Goal: Transaction & Acquisition: Purchase product/service

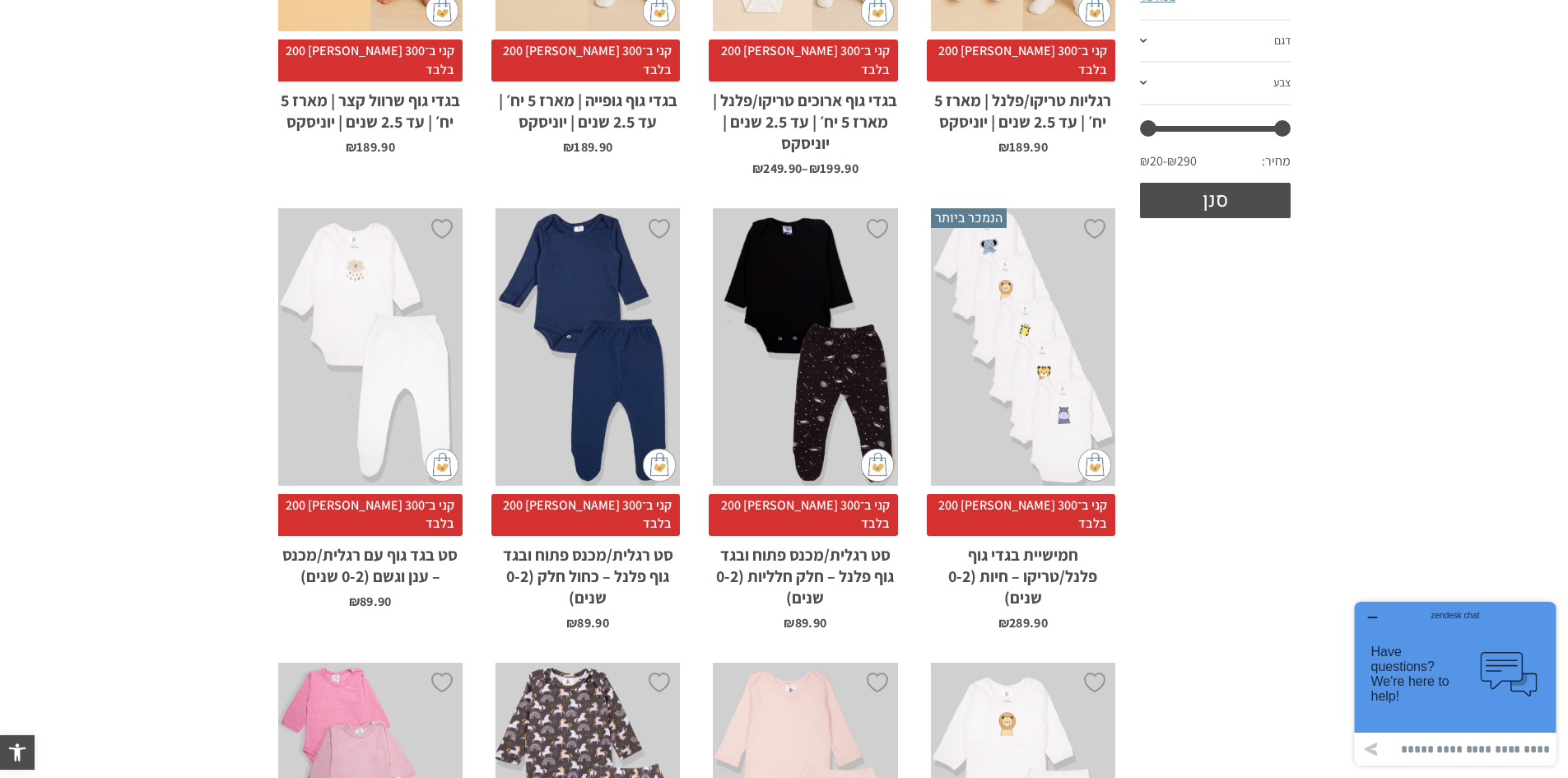
click at [637, 369] on div "x בחירת מידה 0-3m 3-6m 6-12m 12-18m 18-24m" at bounding box center [588, 347] width 184 height 277
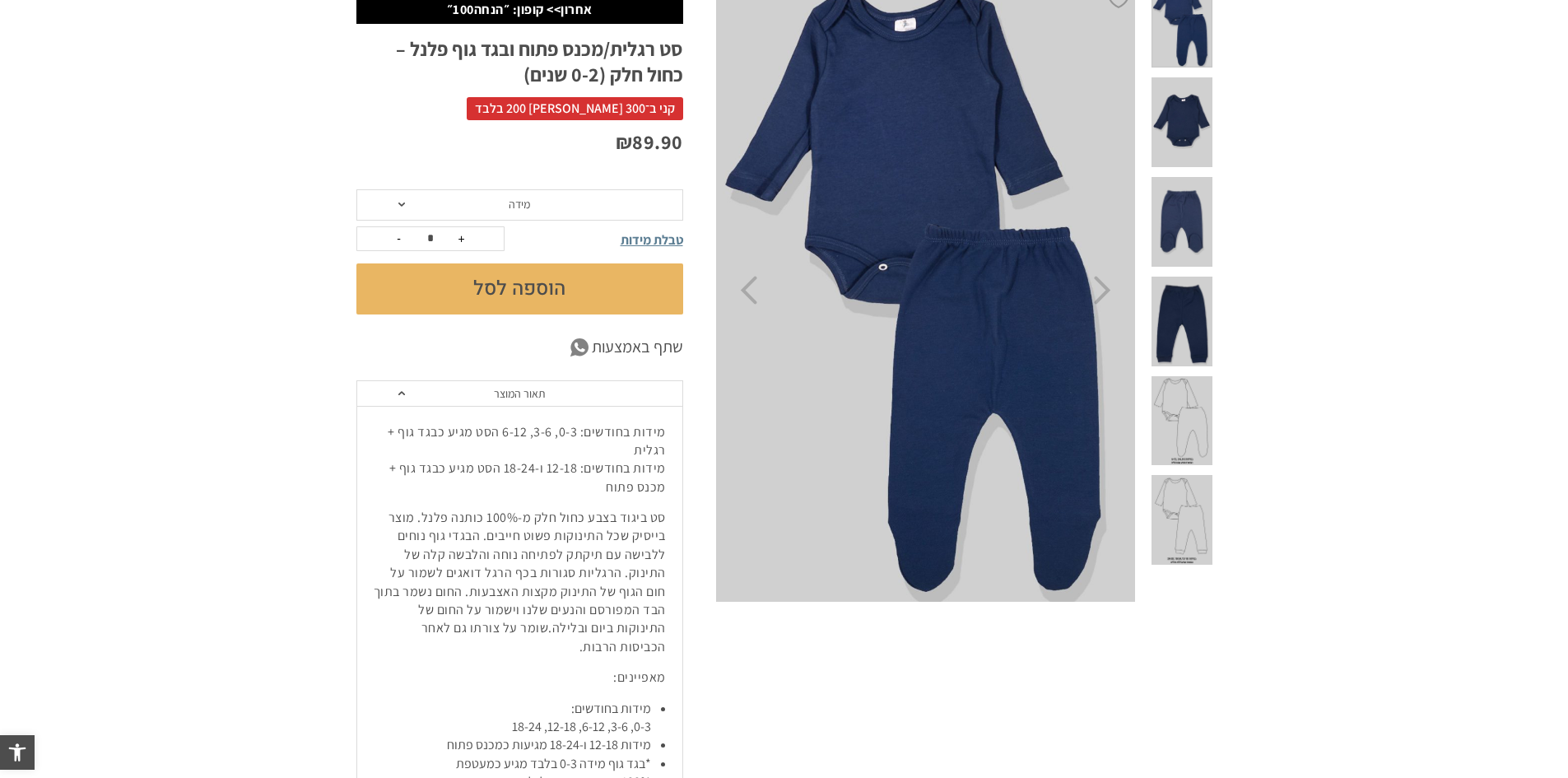
scroll to position [165, 0]
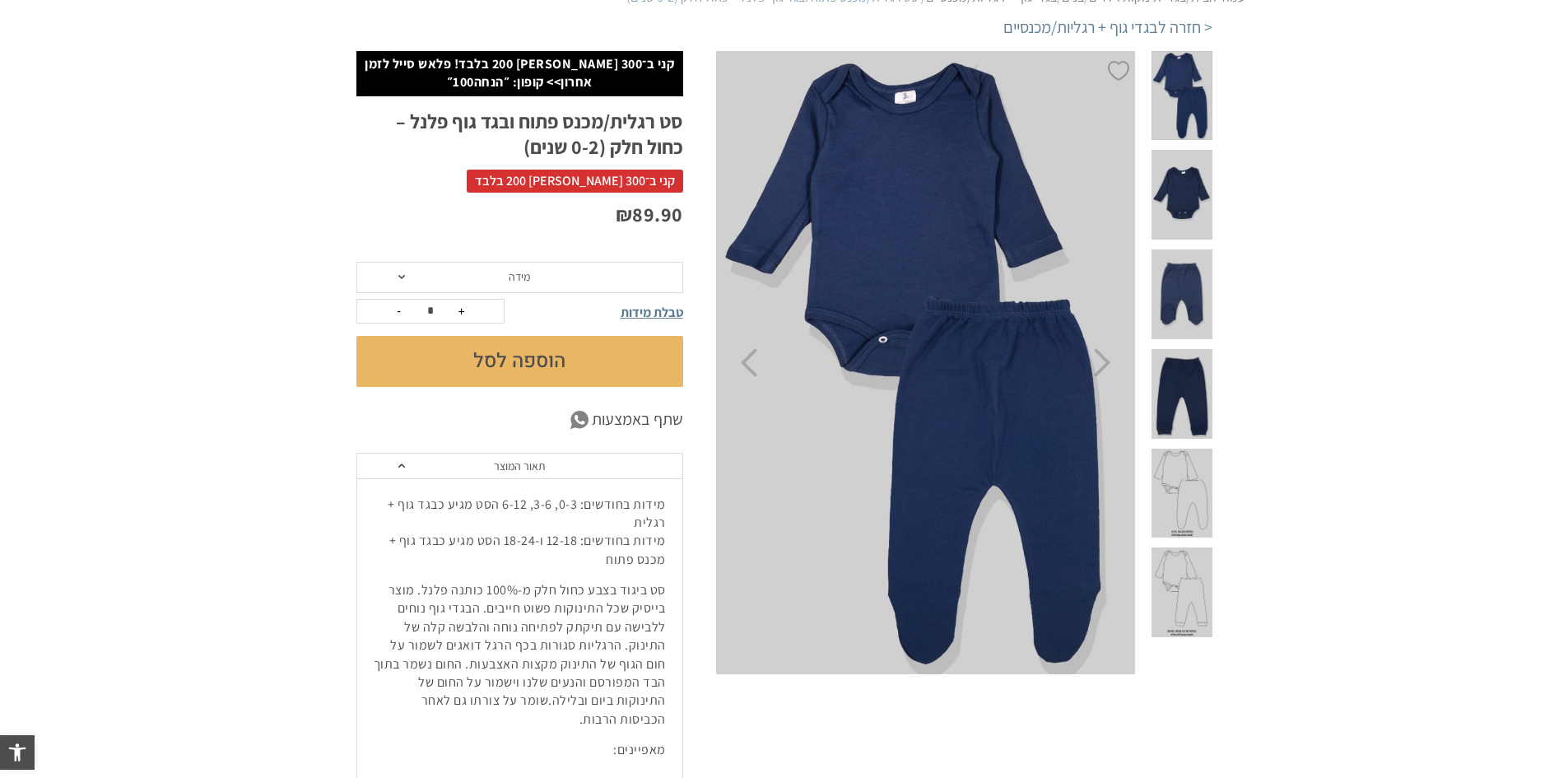
click at [956, 373] on img at bounding box center [926, 363] width 421 height 623
click at [1108, 369] on icon "Next" at bounding box center [1103, 362] width 18 height 28
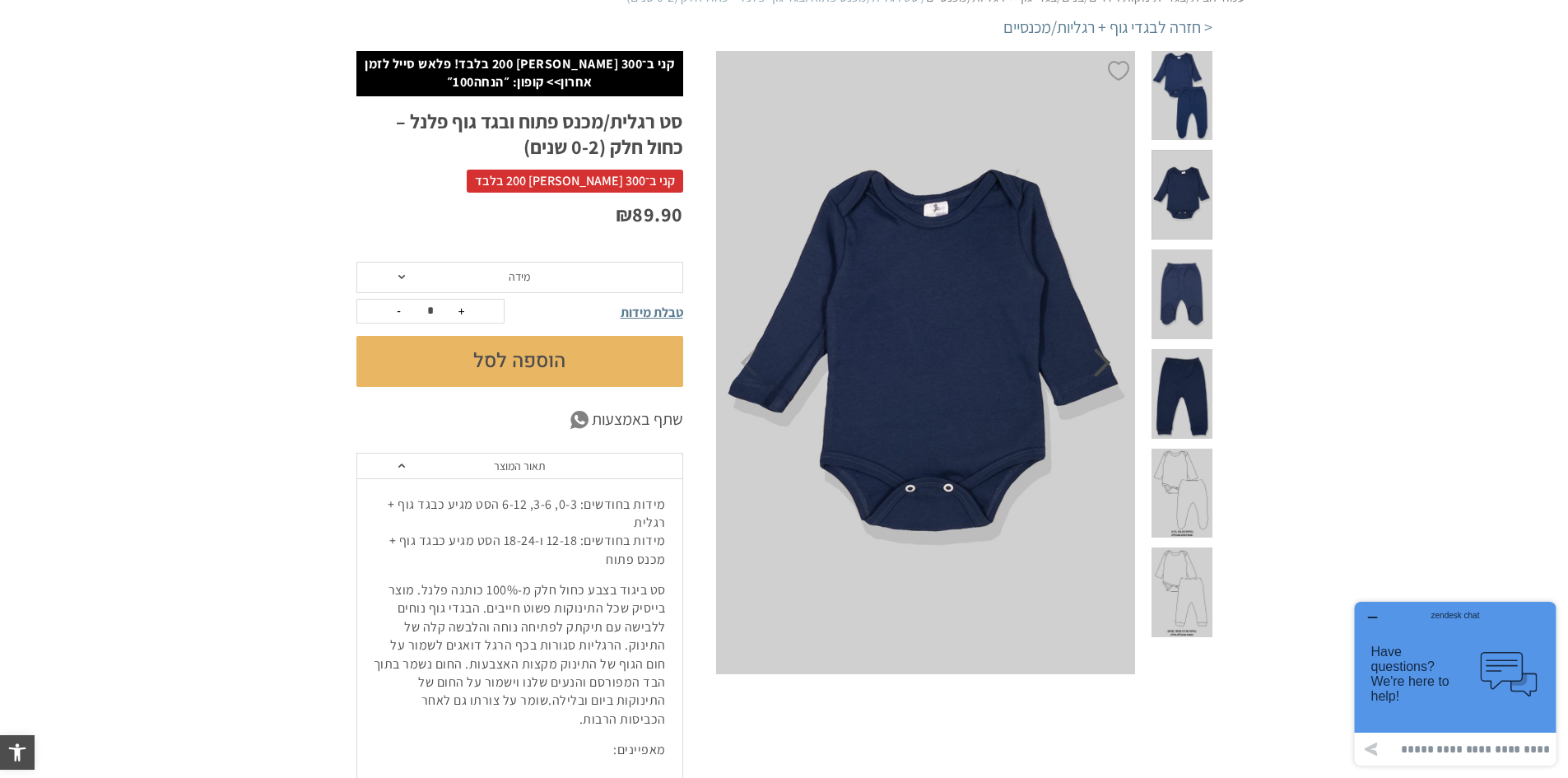
click at [1108, 369] on icon "Next" at bounding box center [1103, 362] width 18 height 28
